Goal: Task Accomplishment & Management: Manage account settings

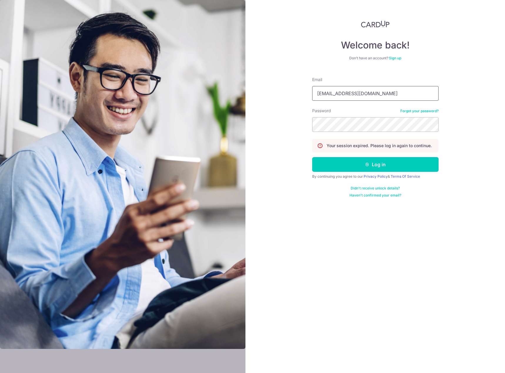
click at [367, 96] on input "muralymail@gmail.com" at bounding box center [375, 93] width 126 height 15
type input "[EMAIL_ADDRESS][DOMAIN_NAME]"
click at [376, 164] on button "Log in" at bounding box center [375, 164] width 126 height 15
